Goal: Ask a question

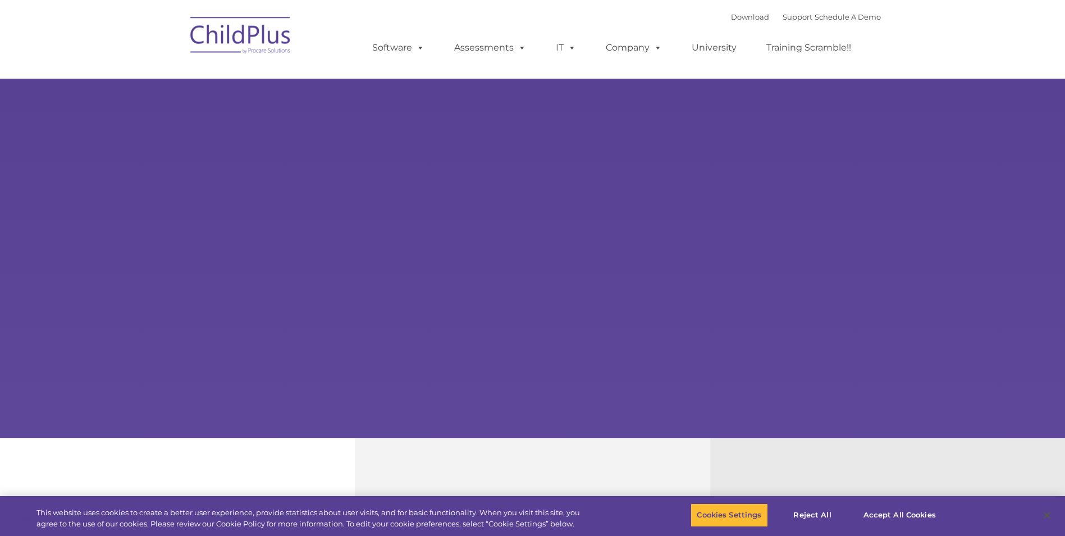
select select "MEDIUM"
click at [275, 40] on img at bounding box center [241, 37] width 112 height 56
select select "MEDIUM"
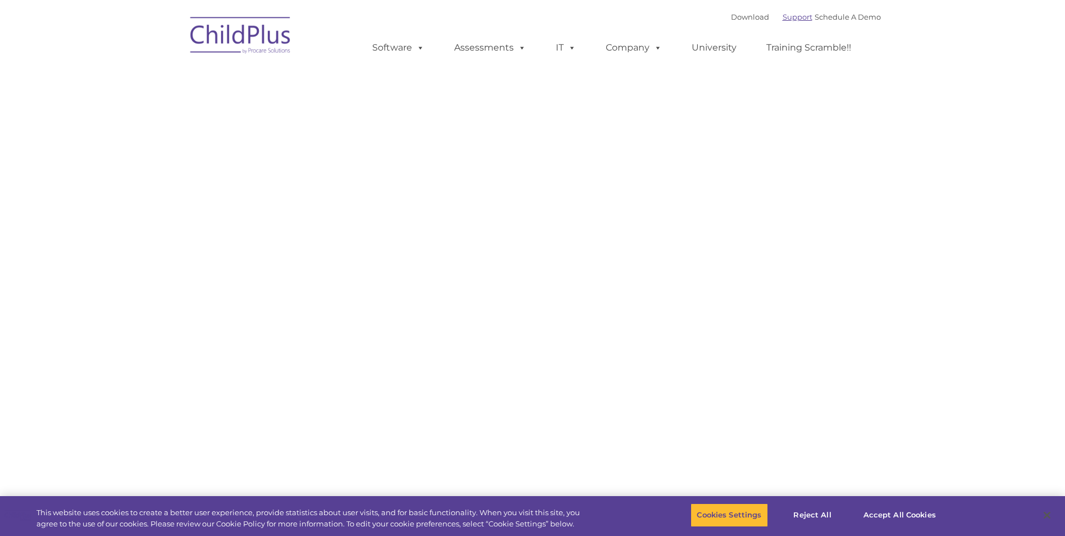
click at [783, 16] on link "Support" at bounding box center [798, 16] width 30 height 9
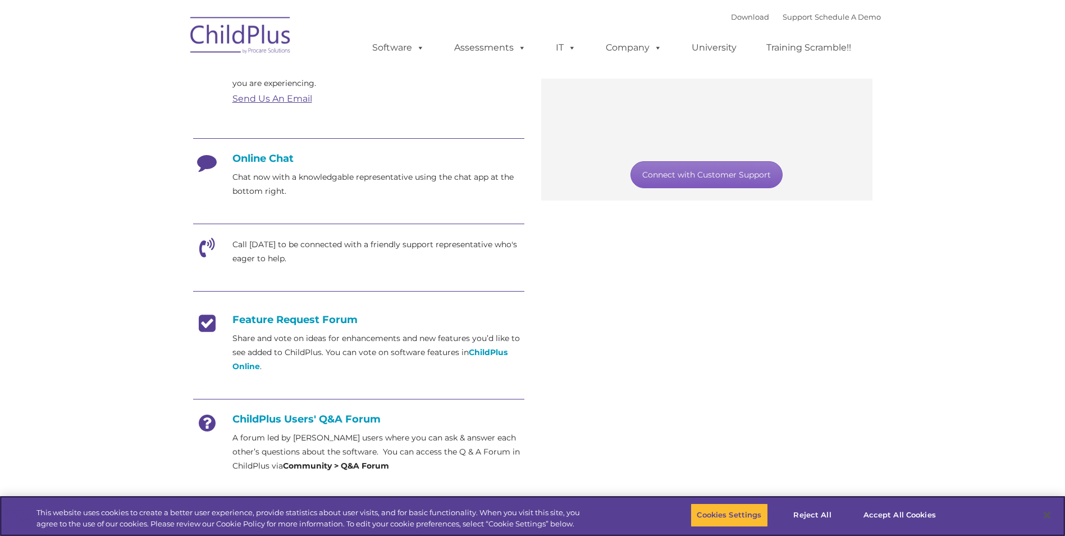
scroll to position [330, 0]
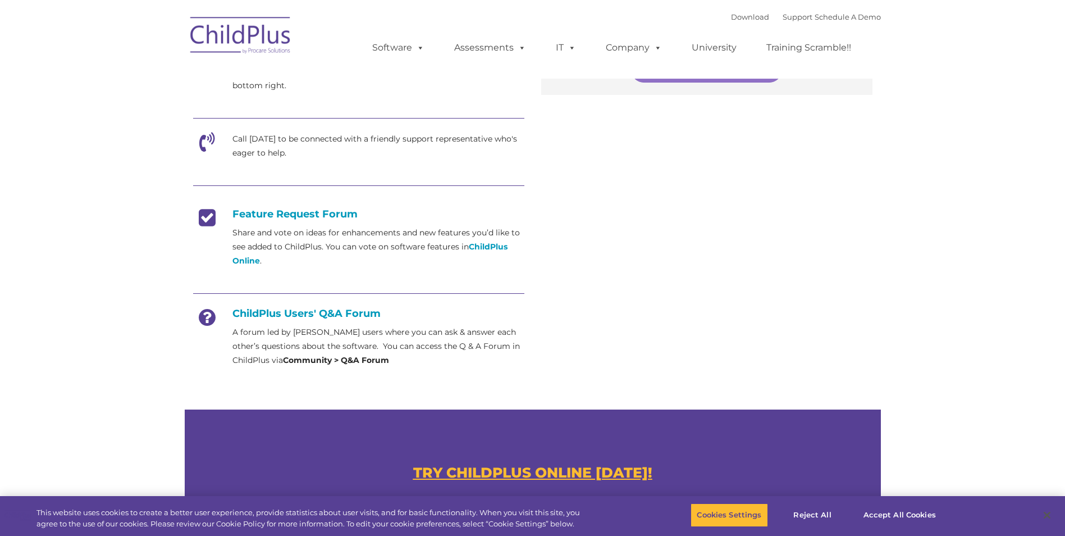
click at [605, 475] on u "TRY CHILDPLUS ONLINE [DATE]!" at bounding box center [532, 472] width 239 height 17
